Goal: Task Accomplishment & Management: Use online tool/utility

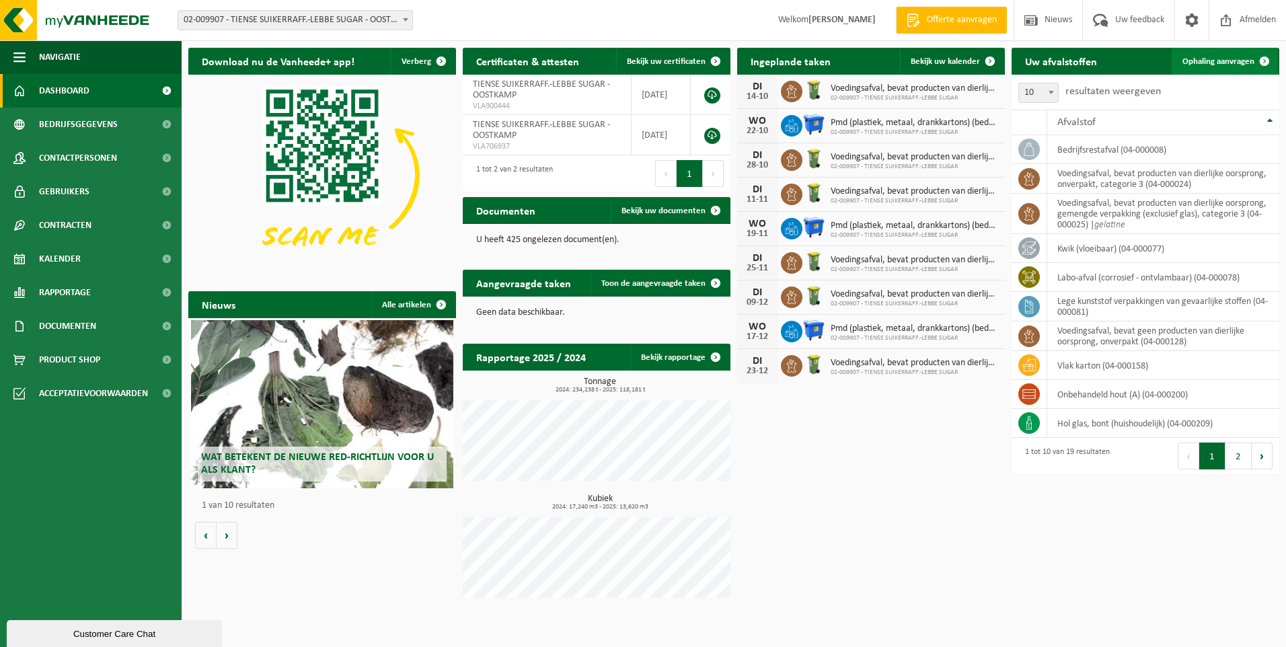
click at [1197, 59] on span "Ophaling aanvragen" at bounding box center [1219, 61] width 72 height 9
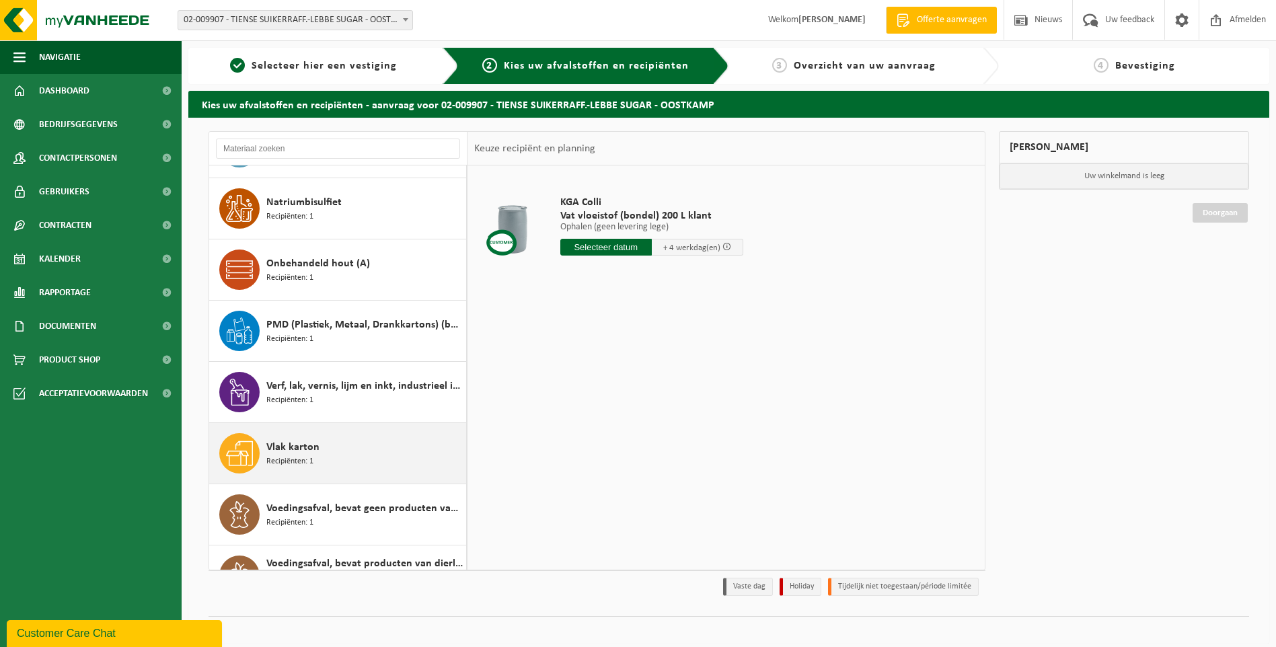
click at [317, 459] on div "Vlak karton Recipiënten: 1" at bounding box center [364, 453] width 196 height 40
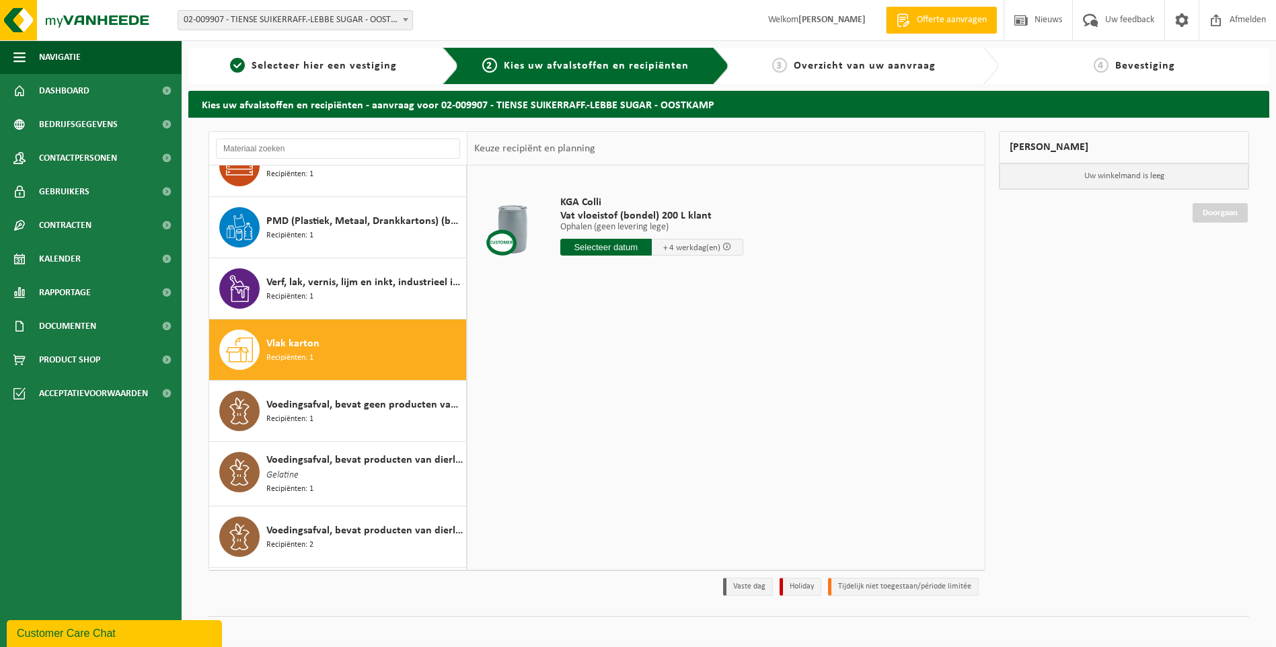
scroll to position [698, 0]
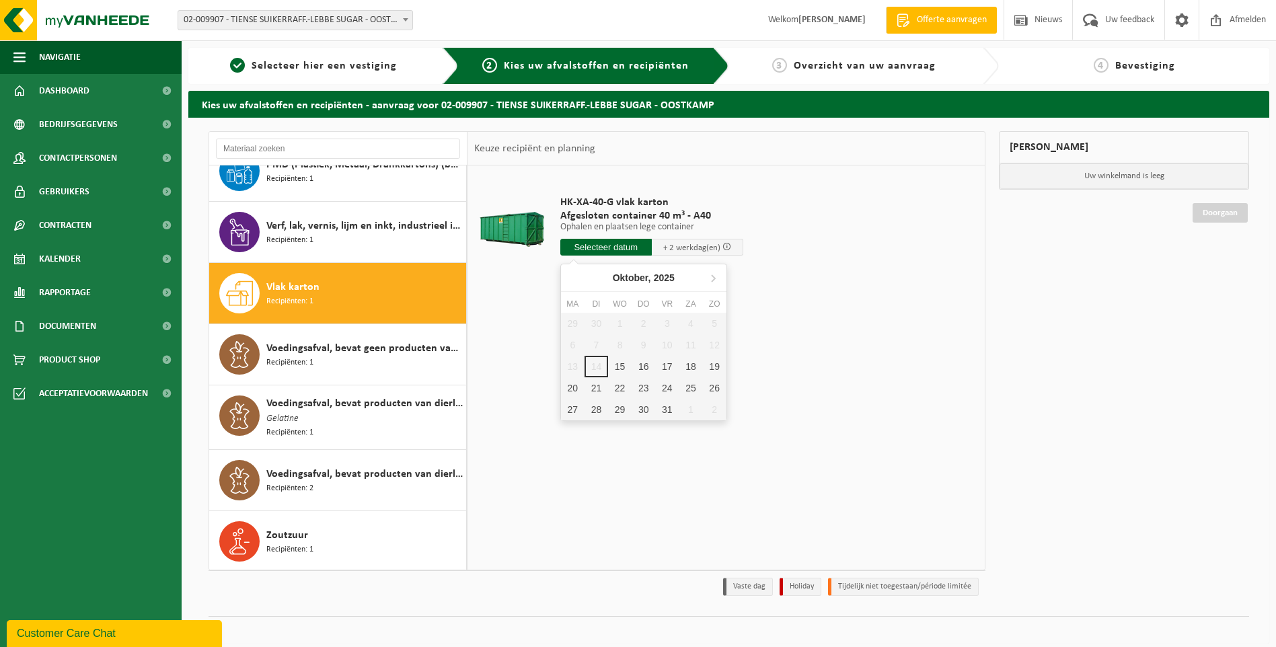
click at [612, 241] on input "text" at bounding box center [605, 247] width 91 height 17
click at [622, 362] on div "15" at bounding box center [620, 367] width 24 height 22
type input "Van 2025-10-15"
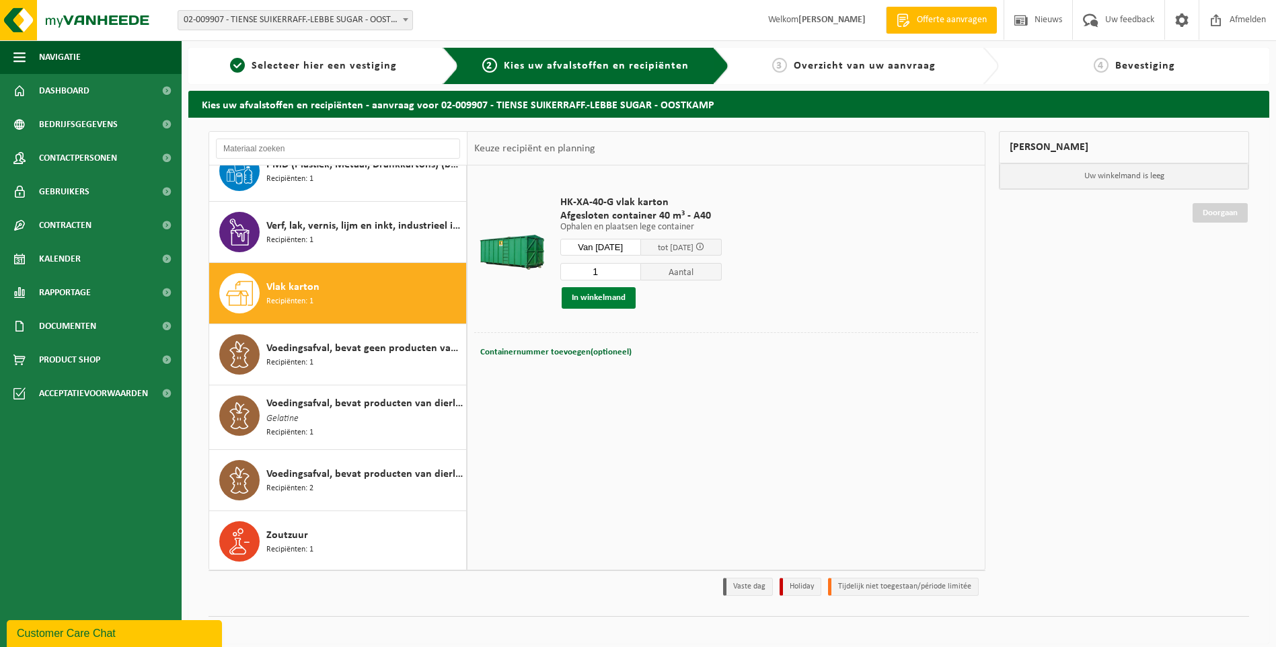
click at [594, 303] on button "In winkelmand" at bounding box center [599, 298] width 74 height 22
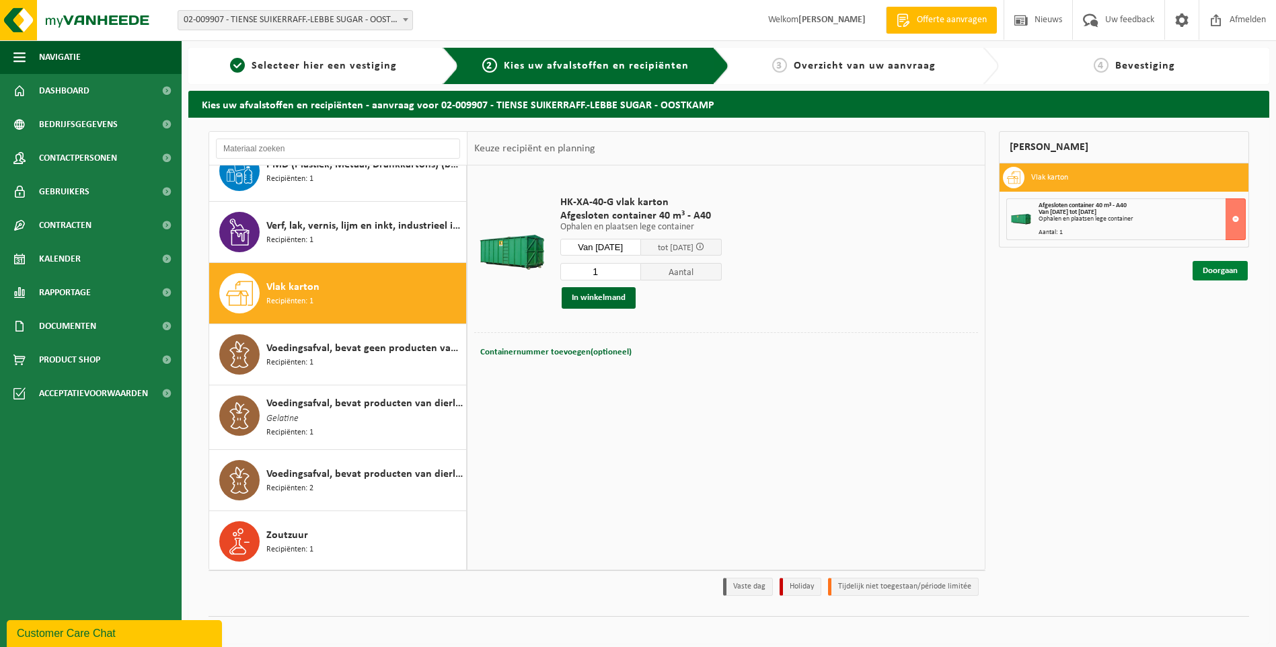
click at [1215, 274] on link "Doorgaan" at bounding box center [1220, 271] width 55 height 20
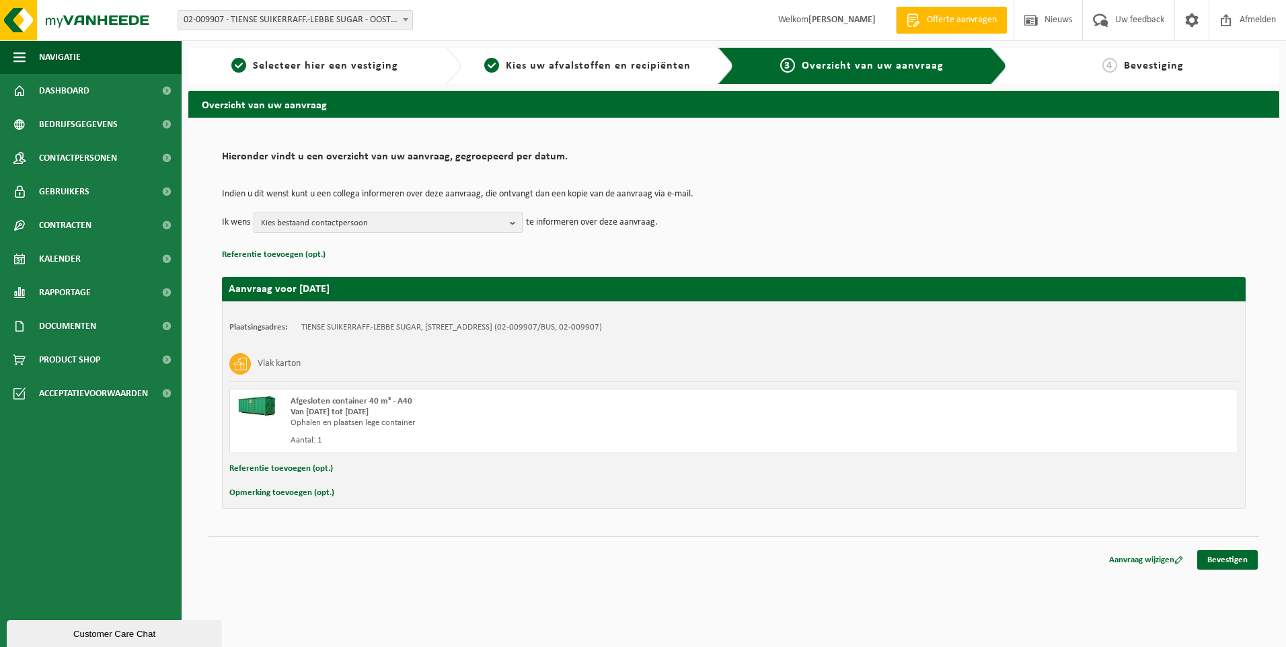
click at [465, 216] on span "Kies bestaand contactpersoon" at bounding box center [383, 223] width 244 height 20
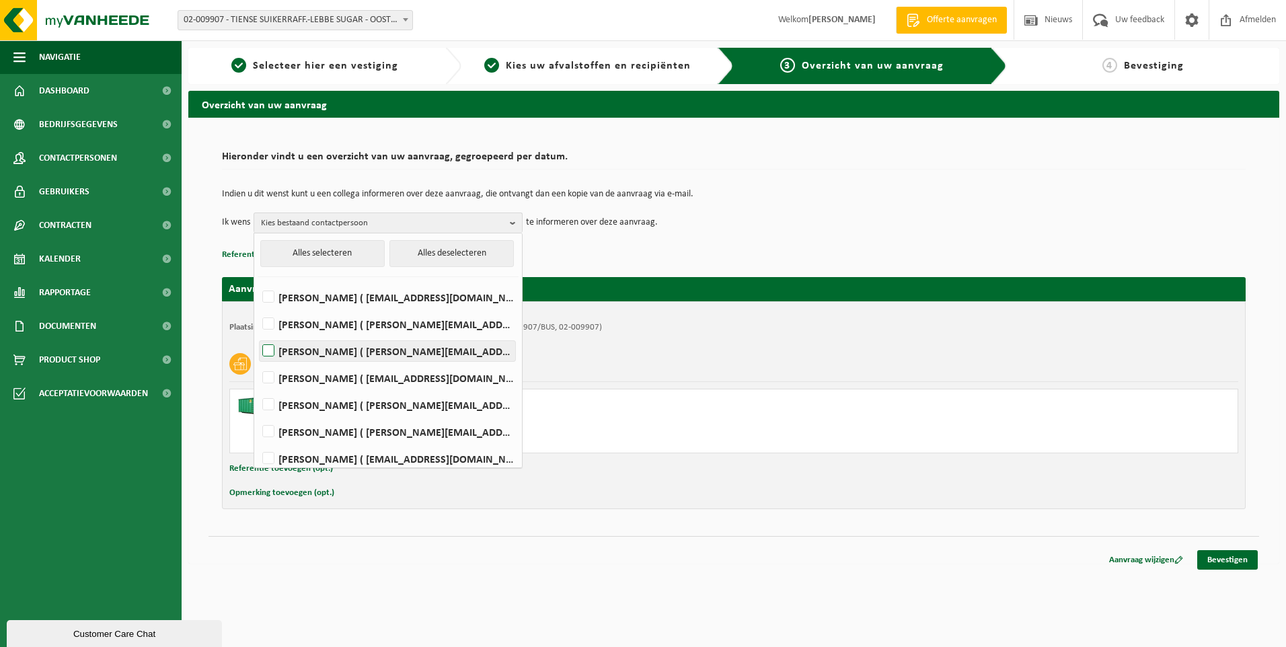
click at [402, 347] on label "MICHAEL DECEUNINCK ( michael.deceuninck@raftir.be )" at bounding box center [388, 351] width 256 height 20
click at [258, 334] on input "MICHAEL DECEUNINCK ( michael.deceuninck@raftir.be )" at bounding box center [257, 334] width 1 height 1
checkbox input "true"
click at [774, 199] on td "Indien u dit wenst kunt u een collega informeren over deze aanvraag, die ontvan…" at bounding box center [734, 201] width 1024 height 23
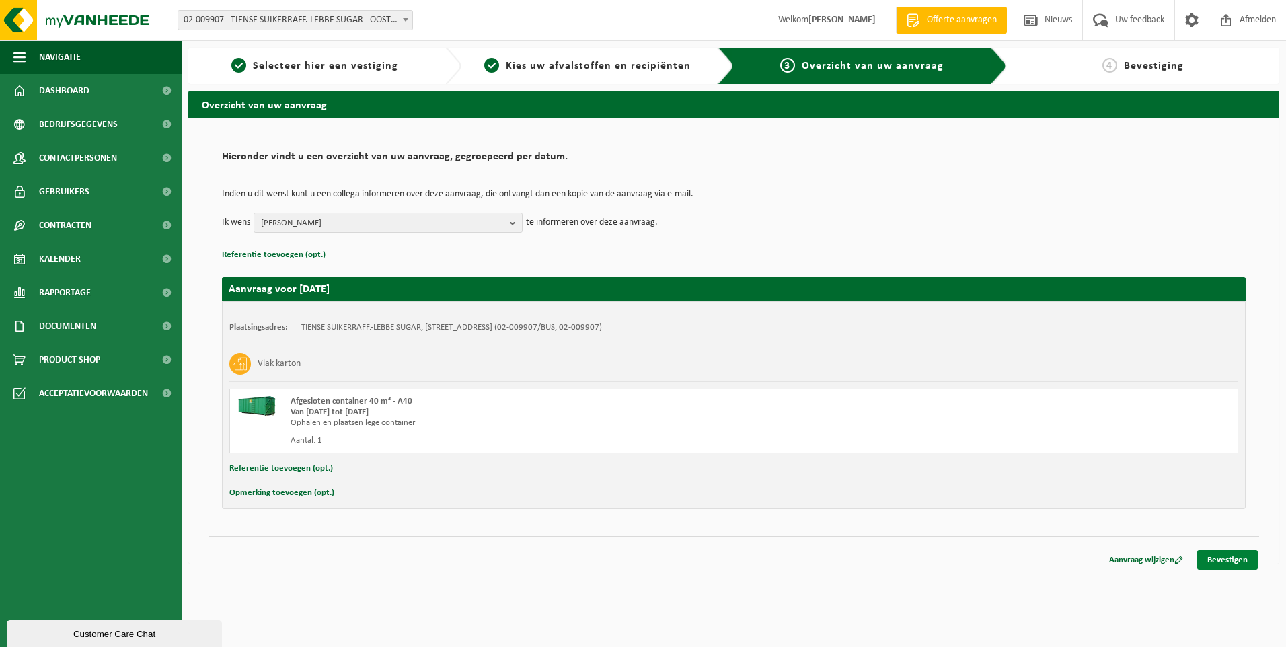
click at [1240, 556] on link "Bevestigen" at bounding box center [1227, 560] width 61 height 20
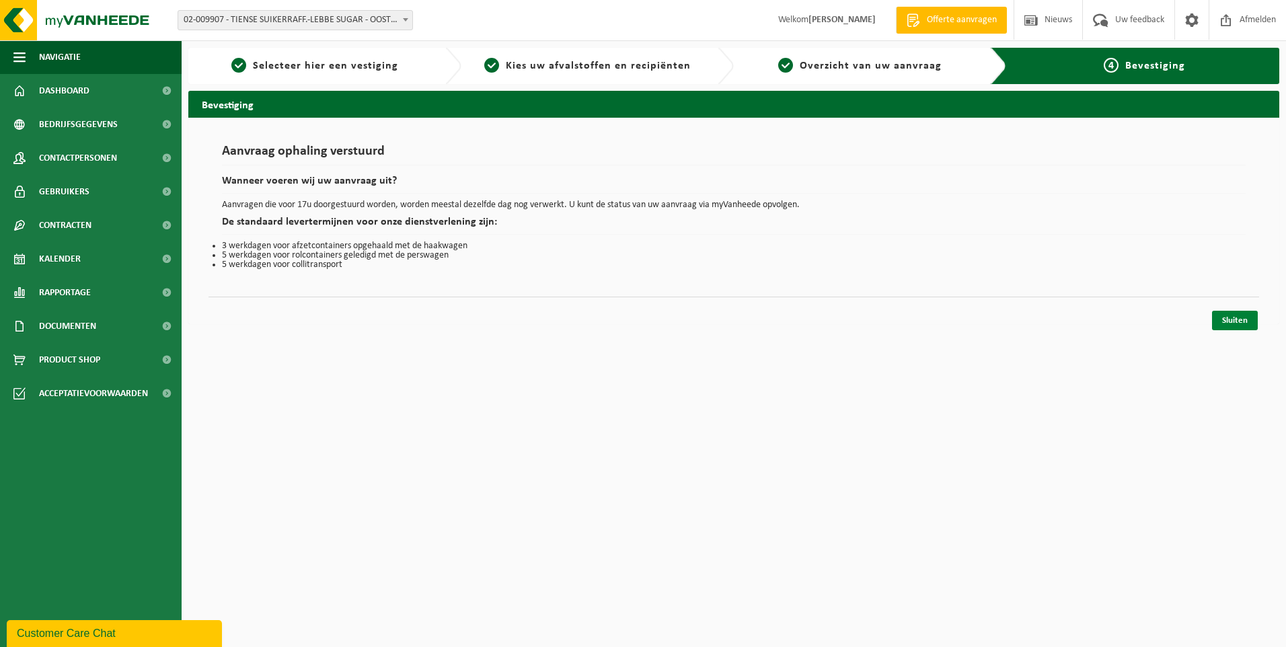
click at [1235, 321] on link "Sluiten" at bounding box center [1235, 321] width 46 height 20
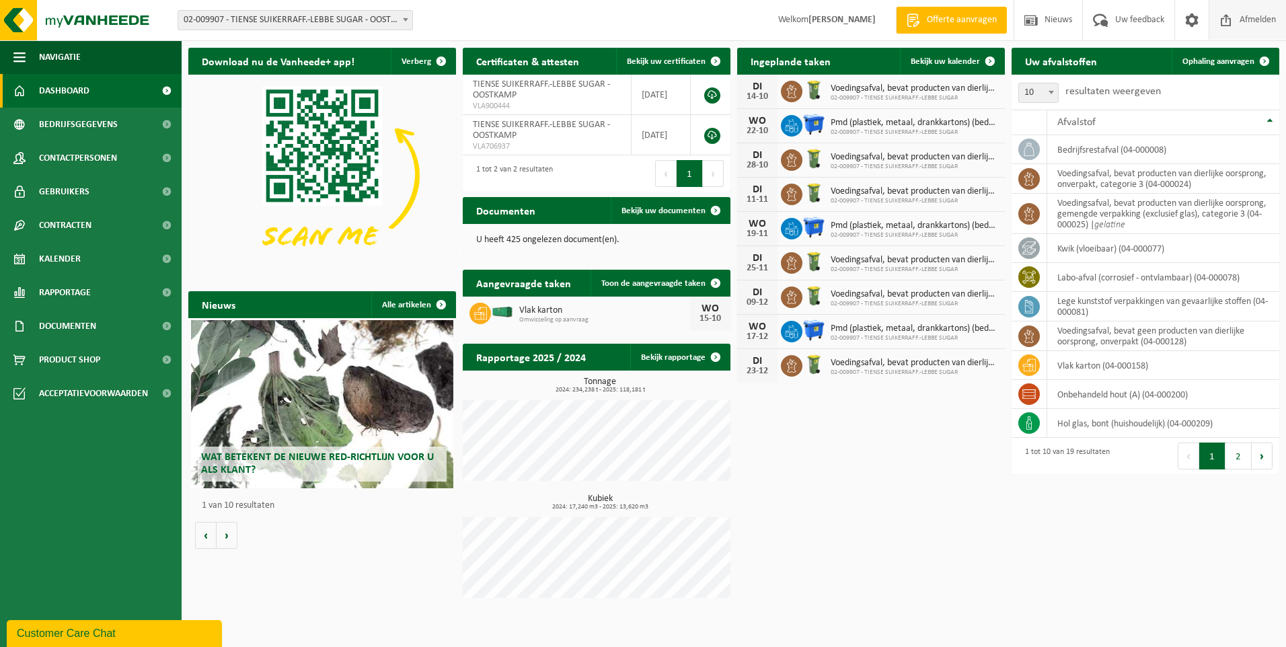
click at [1252, 24] on span "Afmelden" at bounding box center [1257, 20] width 43 height 40
